Goal: Task Accomplishment & Management: Manage account settings

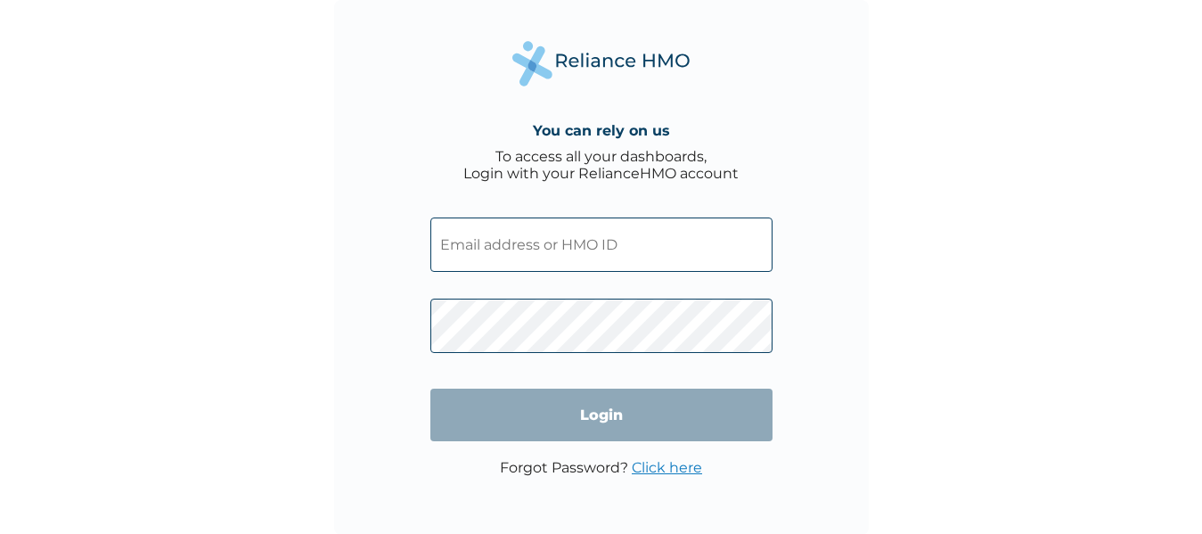
type input "[EMAIL_ADDRESS][DOMAIN_NAME]"
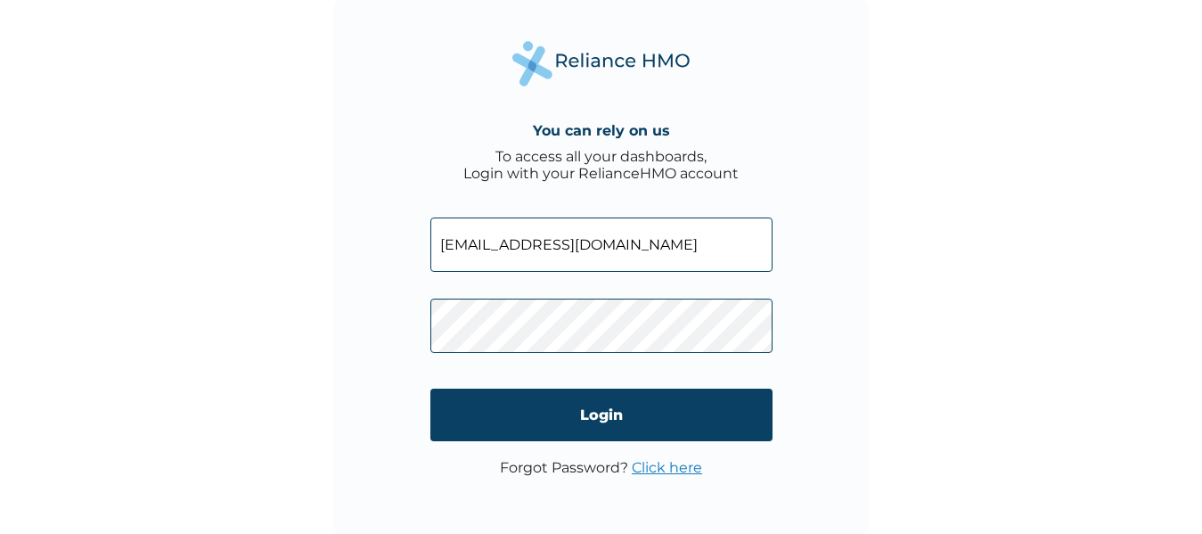
click at [645, 237] on input "[EMAIL_ADDRESS][DOMAIN_NAME]" at bounding box center [601, 244] width 342 height 54
paste input "[EMAIL_ADDRESS][DOMAIN_NAME]"
type input "[EMAIL_ADDRESS][DOMAIN_NAME]"
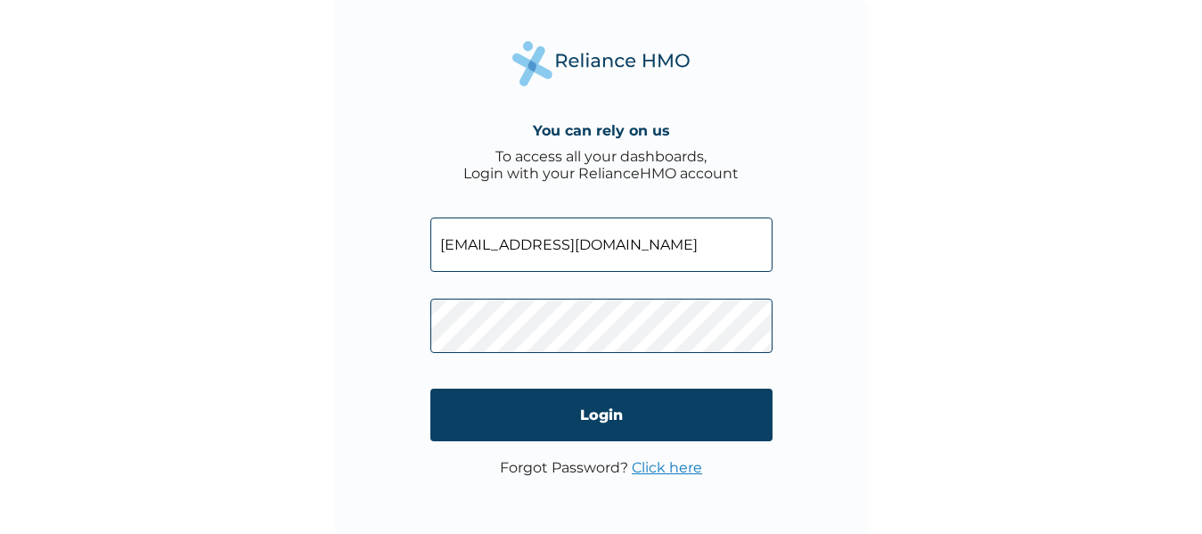
click at [666, 467] on link "Click here" at bounding box center [667, 467] width 70 height 17
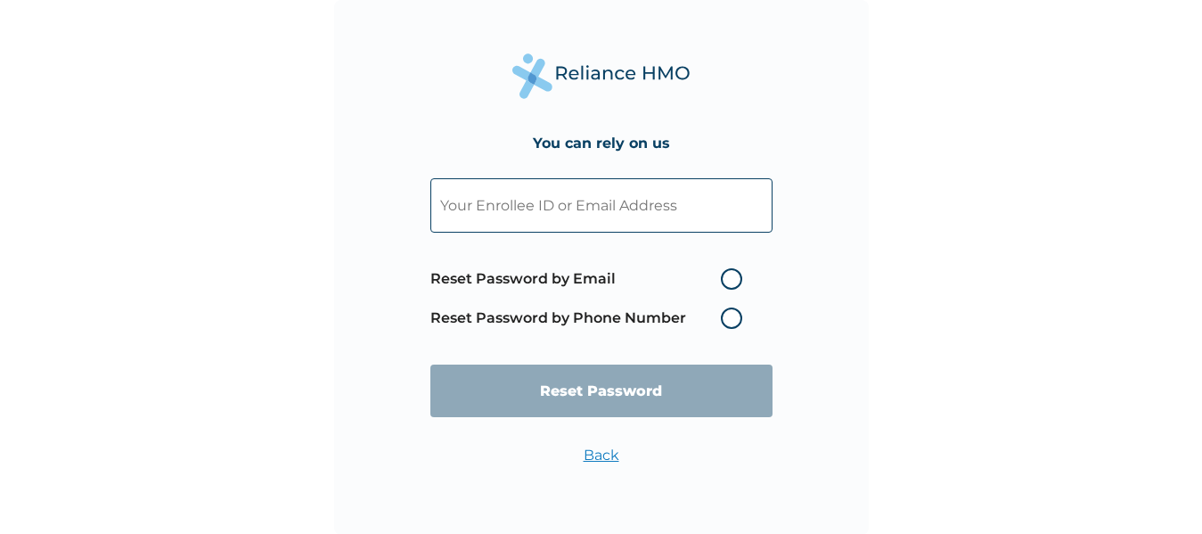
type input "[EMAIL_ADDRESS][DOMAIN_NAME]"
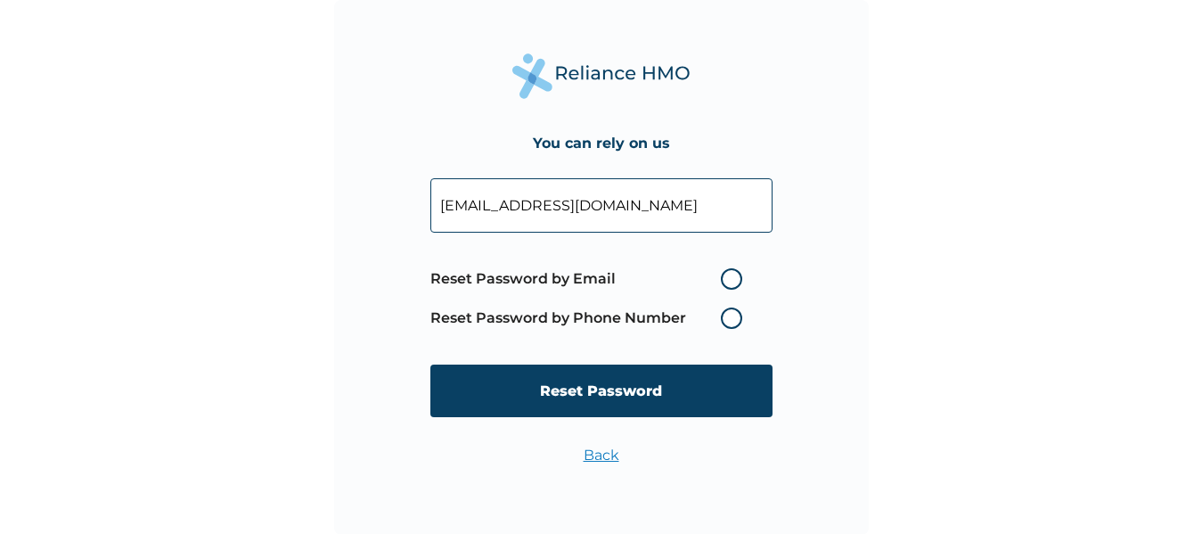
click at [719, 207] on input "[EMAIL_ADDRESS][DOMAIN_NAME]" at bounding box center [601, 205] width 342 height 54
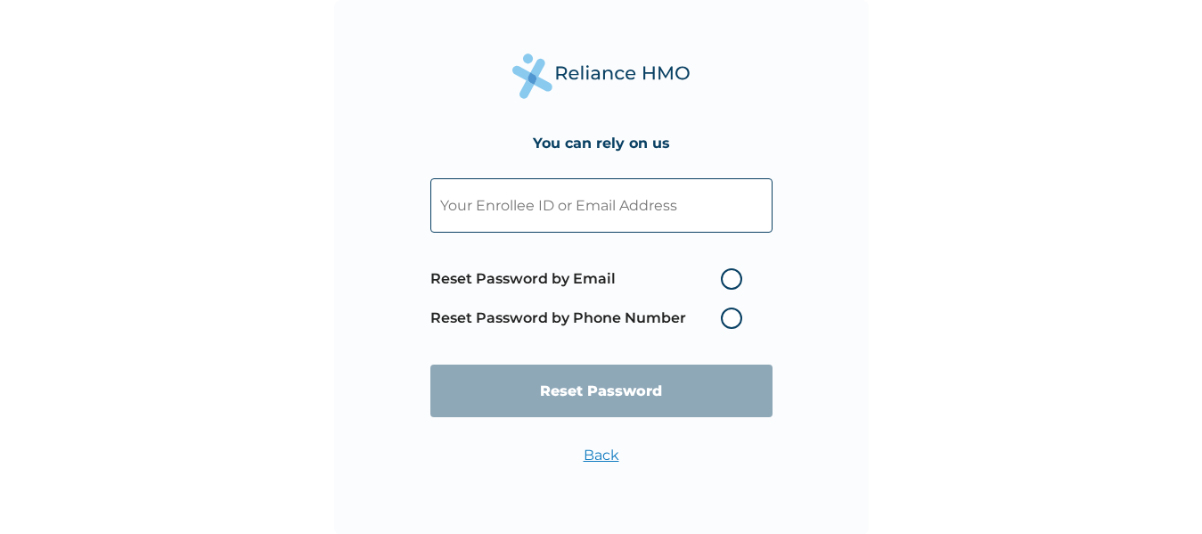
paste input "[EMAIL_ADDRESS][DOMAIN_NAME]"
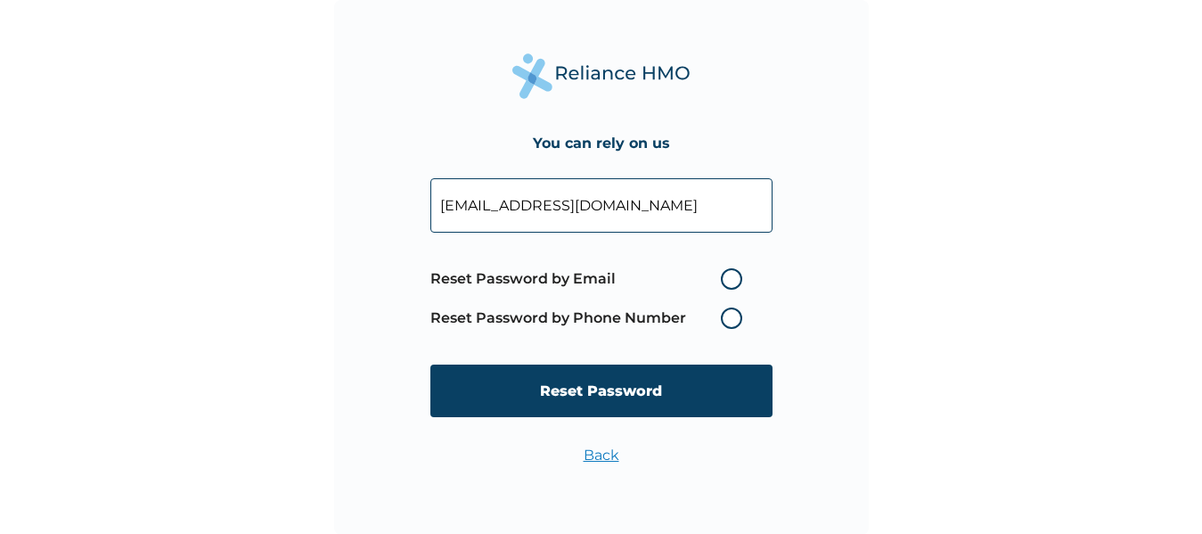
type input "[EMAIL_ADDRESS][DOMAIN_NAME]"
click at [728, 274] on label "Reset Password by Email" at bounding box center [590, 278] width 321 height 21
click at [724, 274] on input "Reset Password by Email" at bounding box center [710, 279] width 29 height 29
radio input "true"
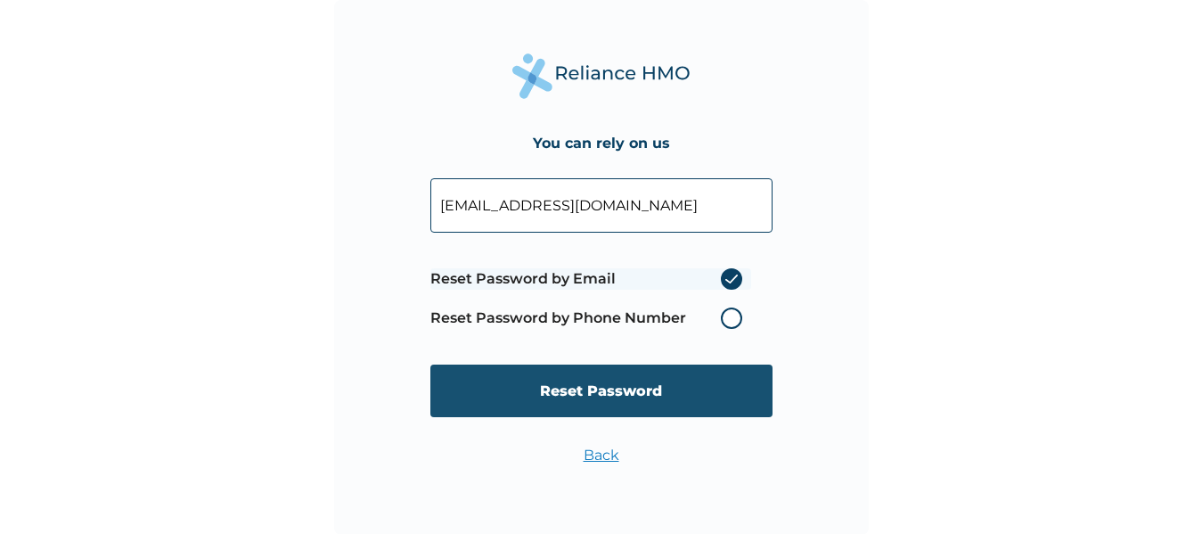
click at [655, 381] on input "Reset Password" at bounding box center [601, 390] width 342 height 53
